Goal: Find specific page/section: Find specific page/section

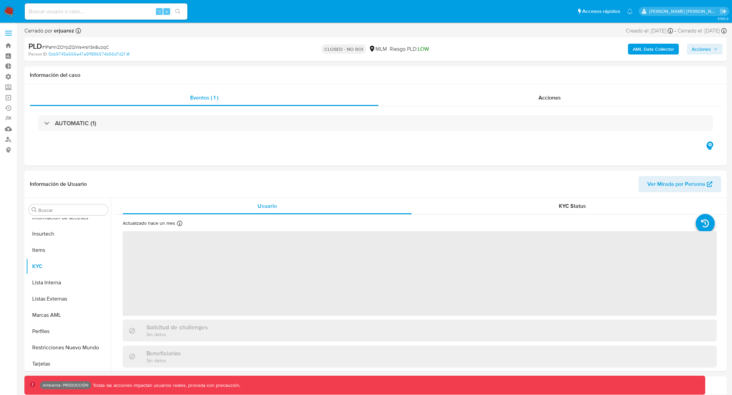
scroll to position [286, 0]
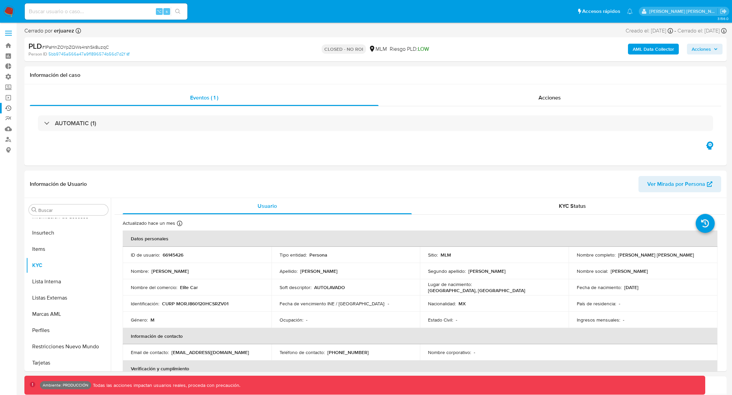
select select "10"
click at [7, 110] on link "Ejecuciones automáticas" at bounding box center [40, 108] width 81 height 11
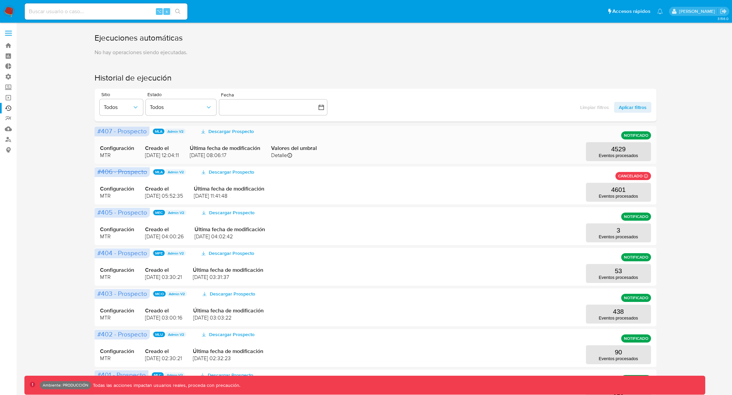
click at [453, 144] on div "Configuración MTR Creado el [DATE] 12:04:11 Última fecha de modificación [DATE]…" at bounding box center [375, 145] width 551 height 33
